Goal: Information Seeking & Learning: Learn about a topic

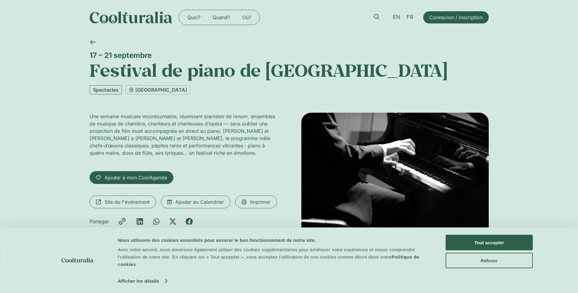
click at [112, 88] on link "Spectacles" at bounding box center [106, 89] width 32 height 9
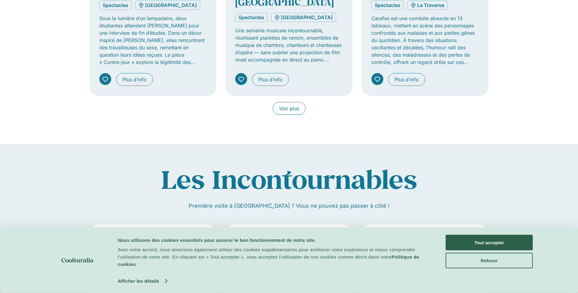
scroll to position [426, 0]
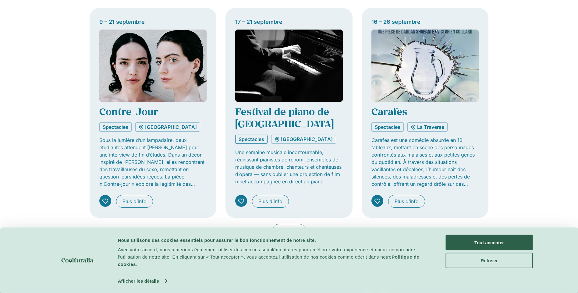
click at [260, 141] on link "Spectacles" at bounding box center [251, 139] width 32 height 9
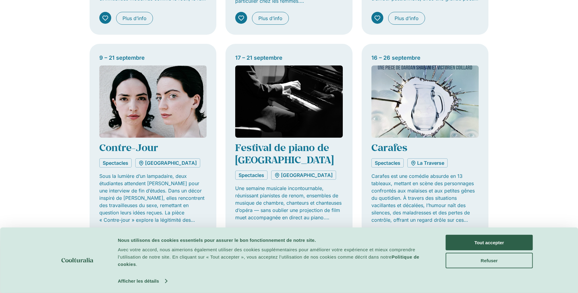
scroll to position [457, 0]
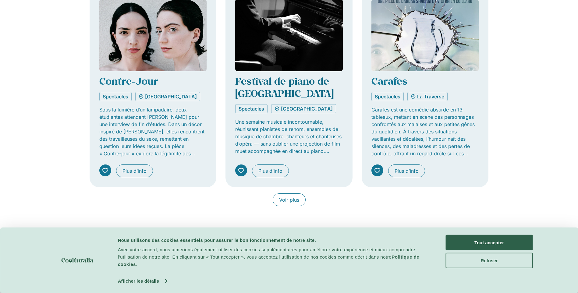
click at [294, 83] on link "Festival de piano de [GEOGRAPHIC_DATA]" at bounding box center [284, 87] width 98 height 25
